Goal: Information Seeking & Learning: Find contact information

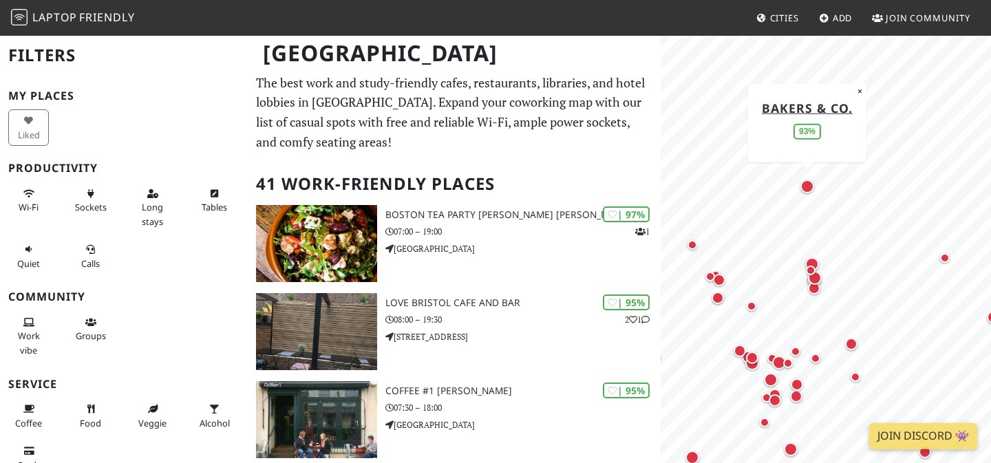
click at [811, 191] on div "Map marker" at bounding box center [807, 187] width 14 height 14
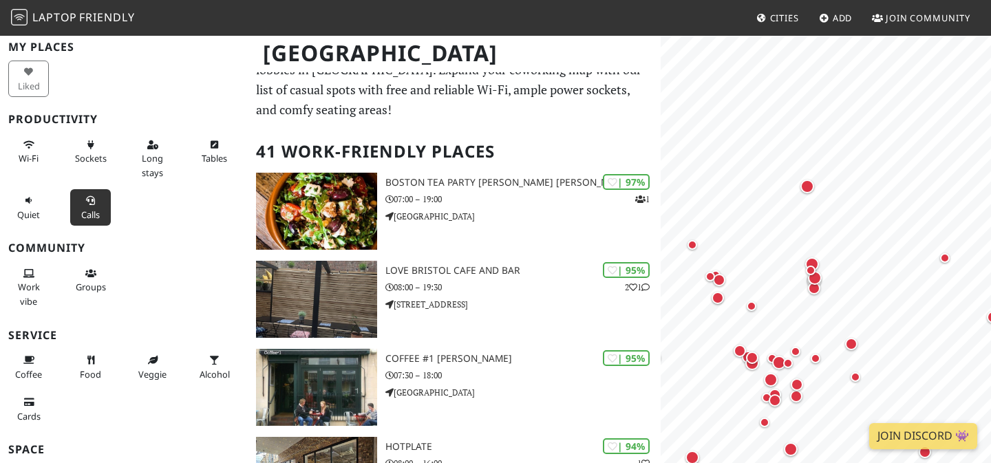
scroll to position [55, 0]
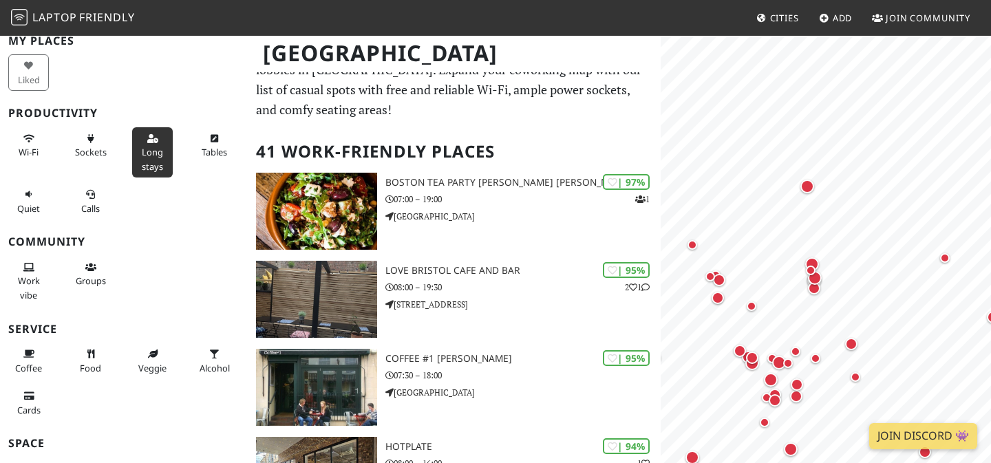
click at [154, 151] on span "Long stays" at bounding box center [152, 159] width 21 height 26
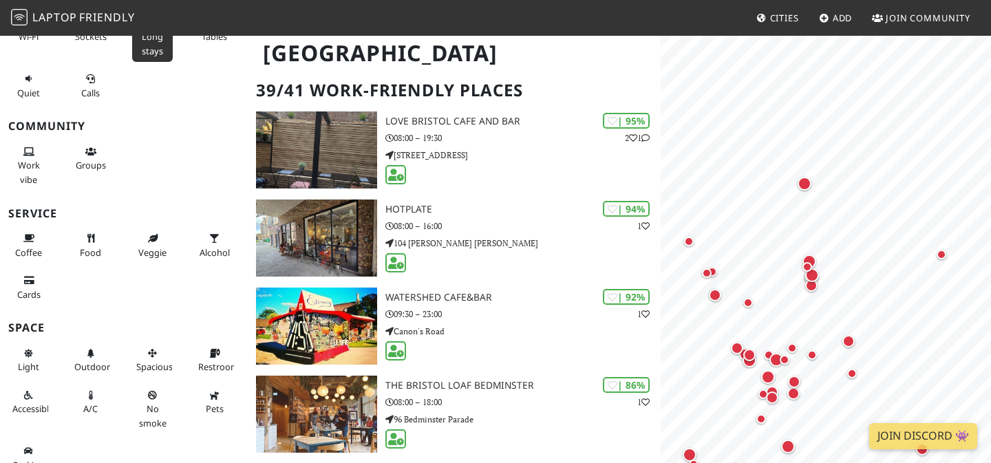
scroll to position [186, 0]
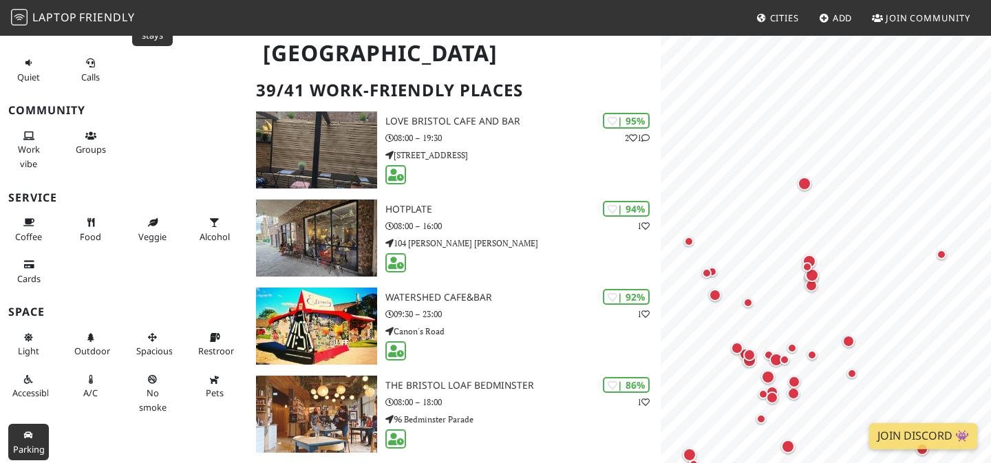
click at [27, 443] on span "Parking" at bounding box center [29, 449] width 32 height 12
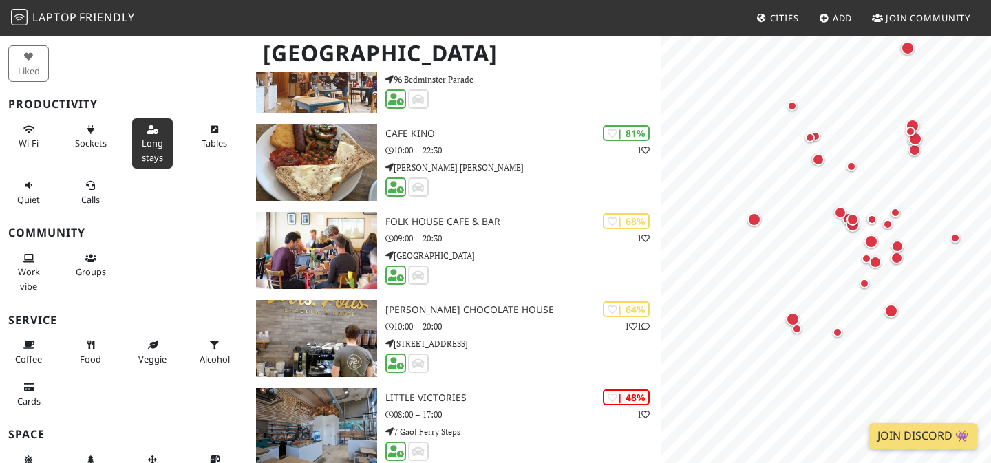
scroll to position [14, 0]
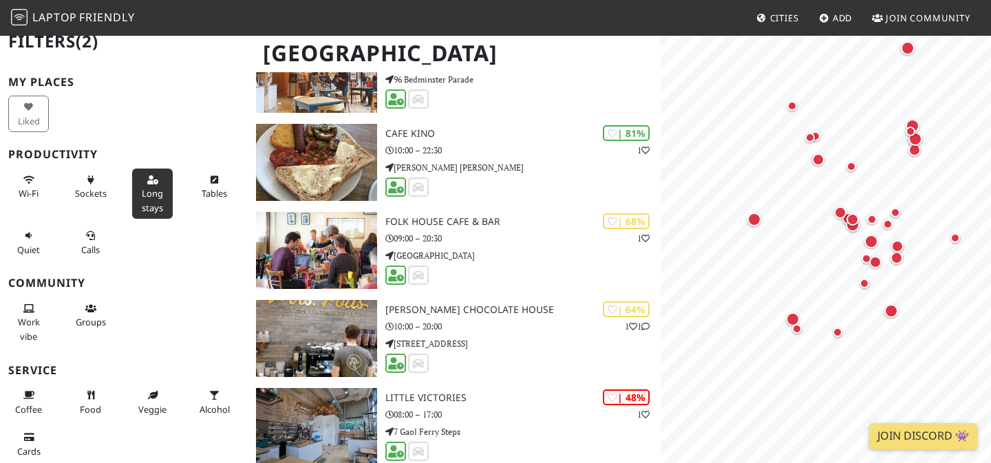
click at [152, 189] on span "Long stays" at bounding box center [152, 200] width 21 height 26
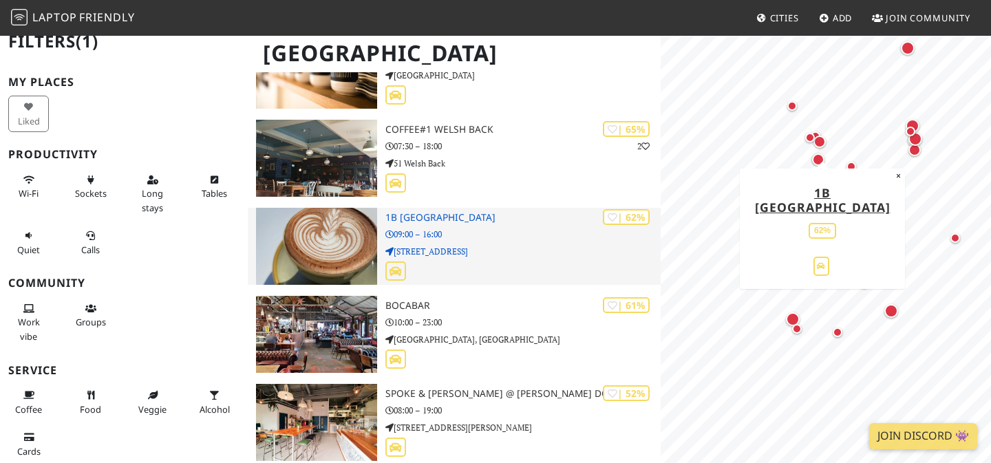
scroll to position [471, 0]
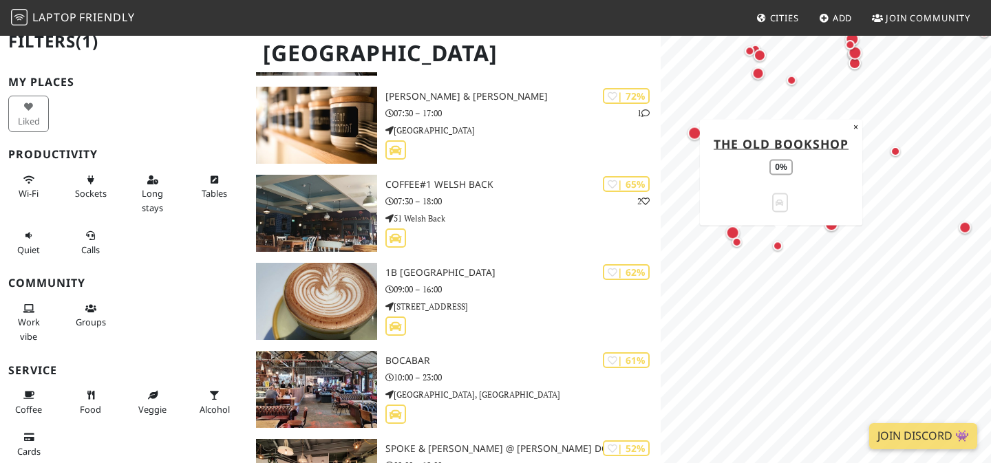
drag, startPoint x: 720, startPoint y: 246, endPoint x: 782, endPoint y: 244, distance: 62.7
click at [782, 244] on div "Map marker" at bounding box center [778, 246] width 10 height 10
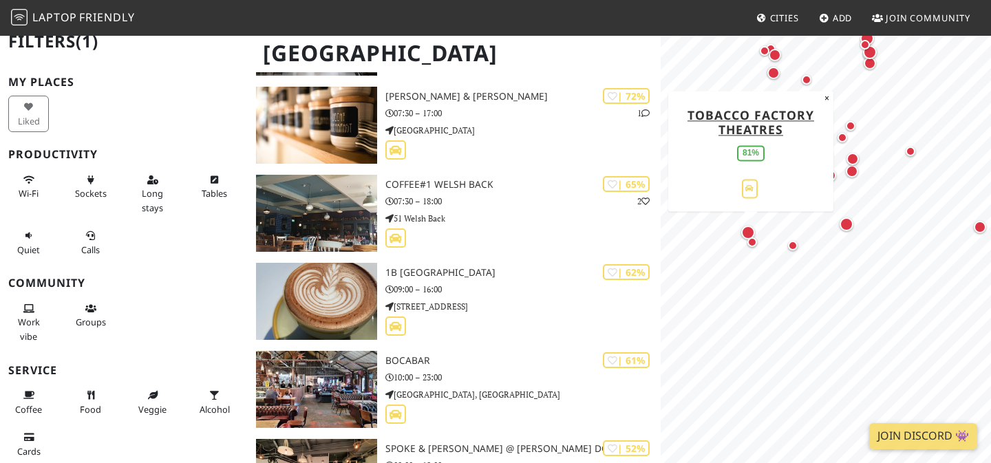
click at [750, 227] on div "Map marker" at bounding box center [748, 233] width 14 height 14
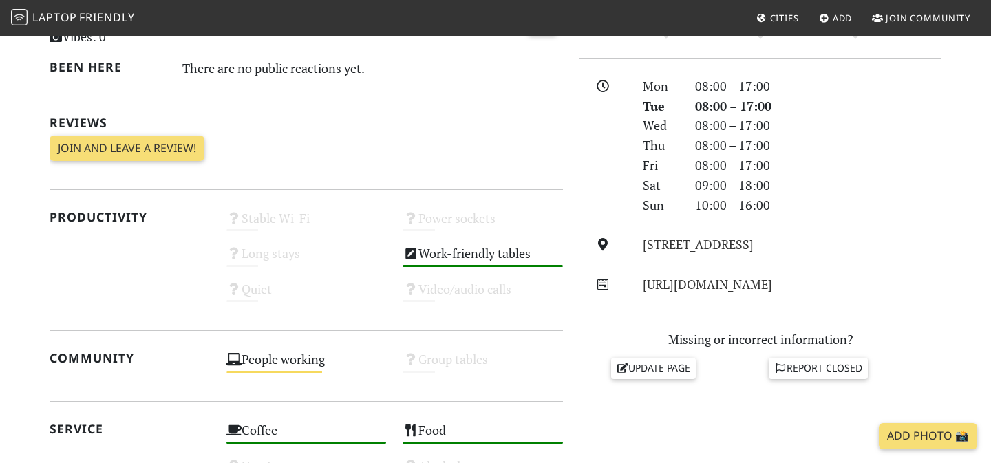
scroll to position [372, 0]
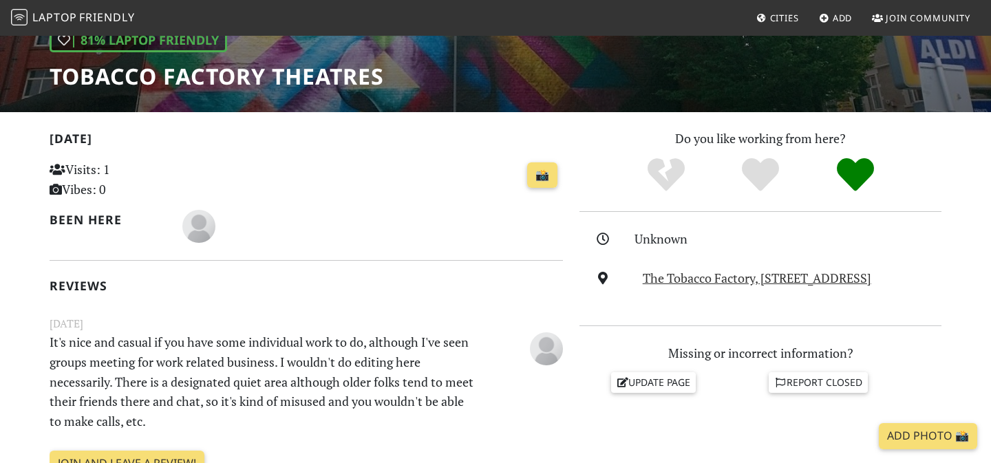
scroll to position [212, 0]
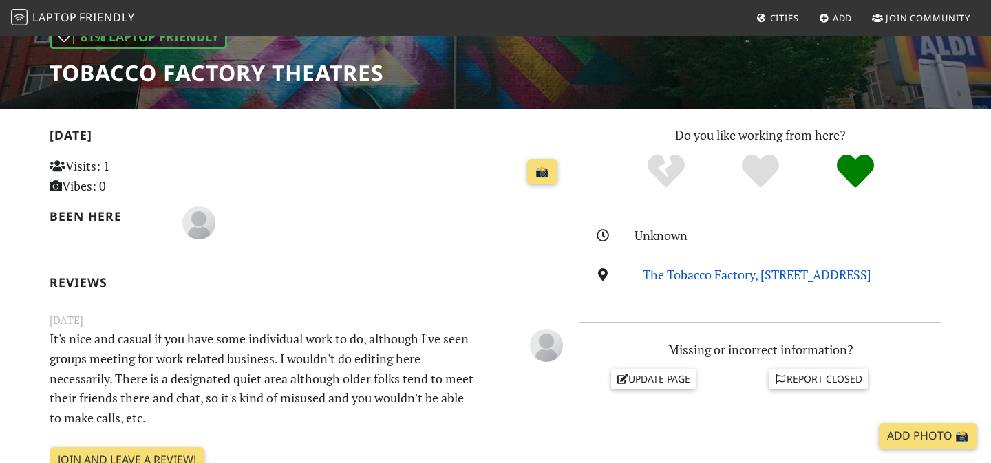
click at [748, 277] on link "The Tobacco Factory, Raleigh Road, BS3 1TF, Bristol" at bounding box center [757, 274] width 228 height 17
